Goal: Navigation & Orientation: Find specific page/section

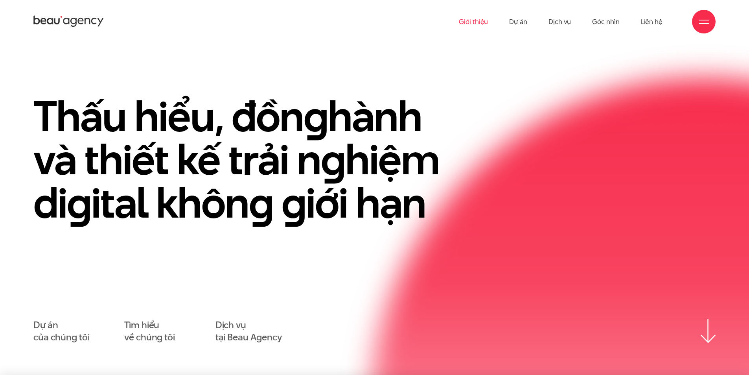
click at [383, 23] on link "Giới thiệu" at bounding box center [473, 21] width 29 height 43
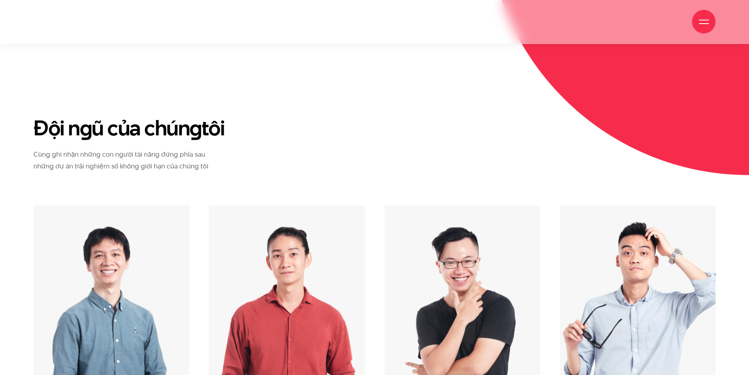
scroll to position [3598, 0]
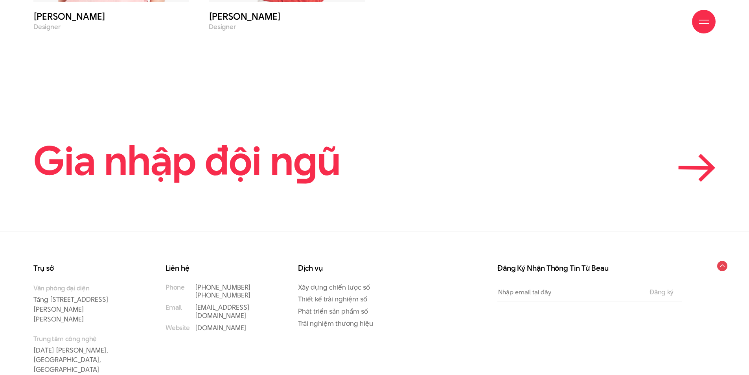
click at [693, 154] on icon at bounding box center [696, 168] width 37 height 28
